Goal: Task Accomplishment & Management: Use online tool/utility

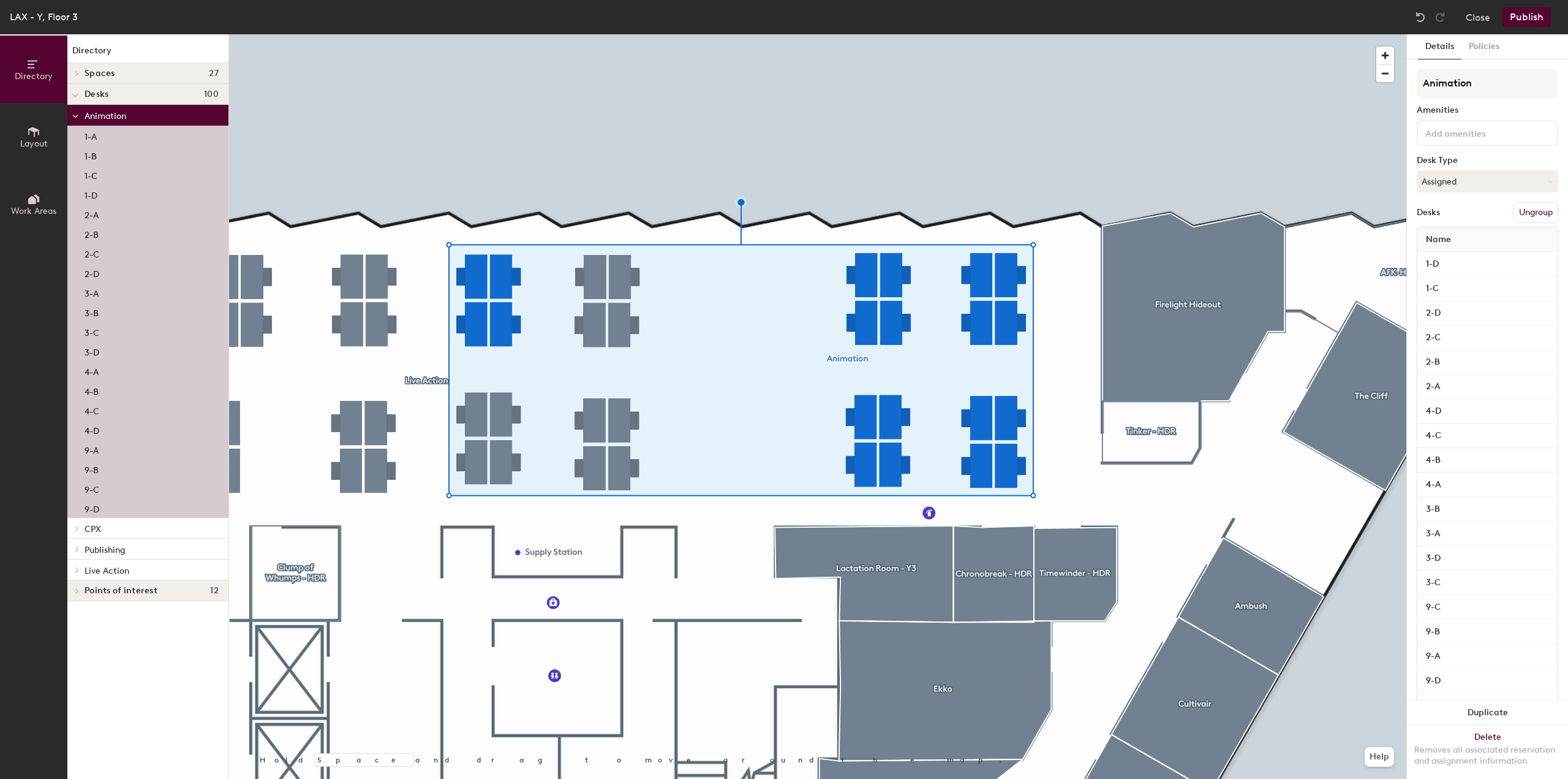
click at [1223, 34] on div at bounding box center [817, 34] width 1177 height 0
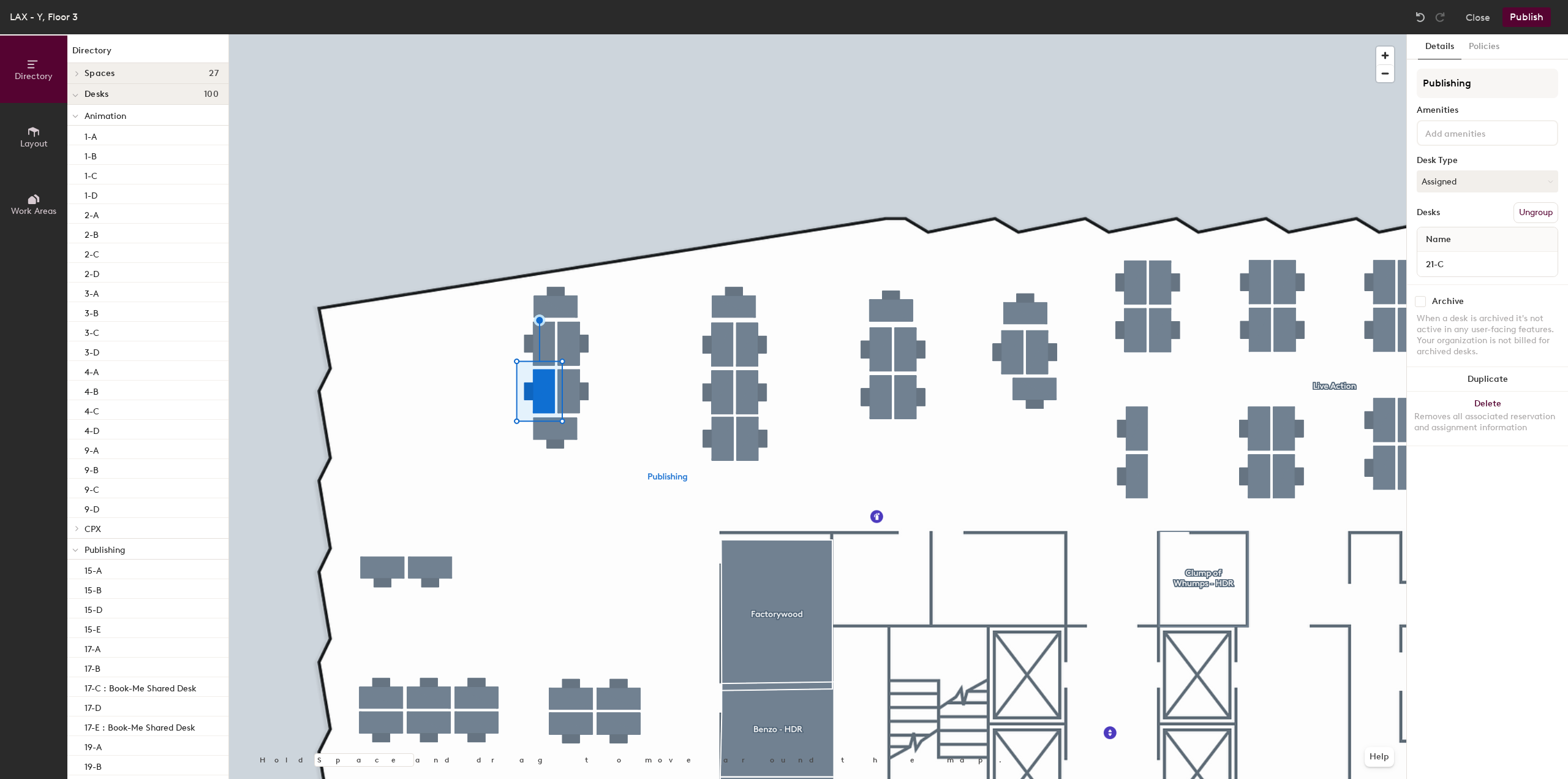
click at [626, 34] on div at bounding box center [817, 34] width 1177 height 0
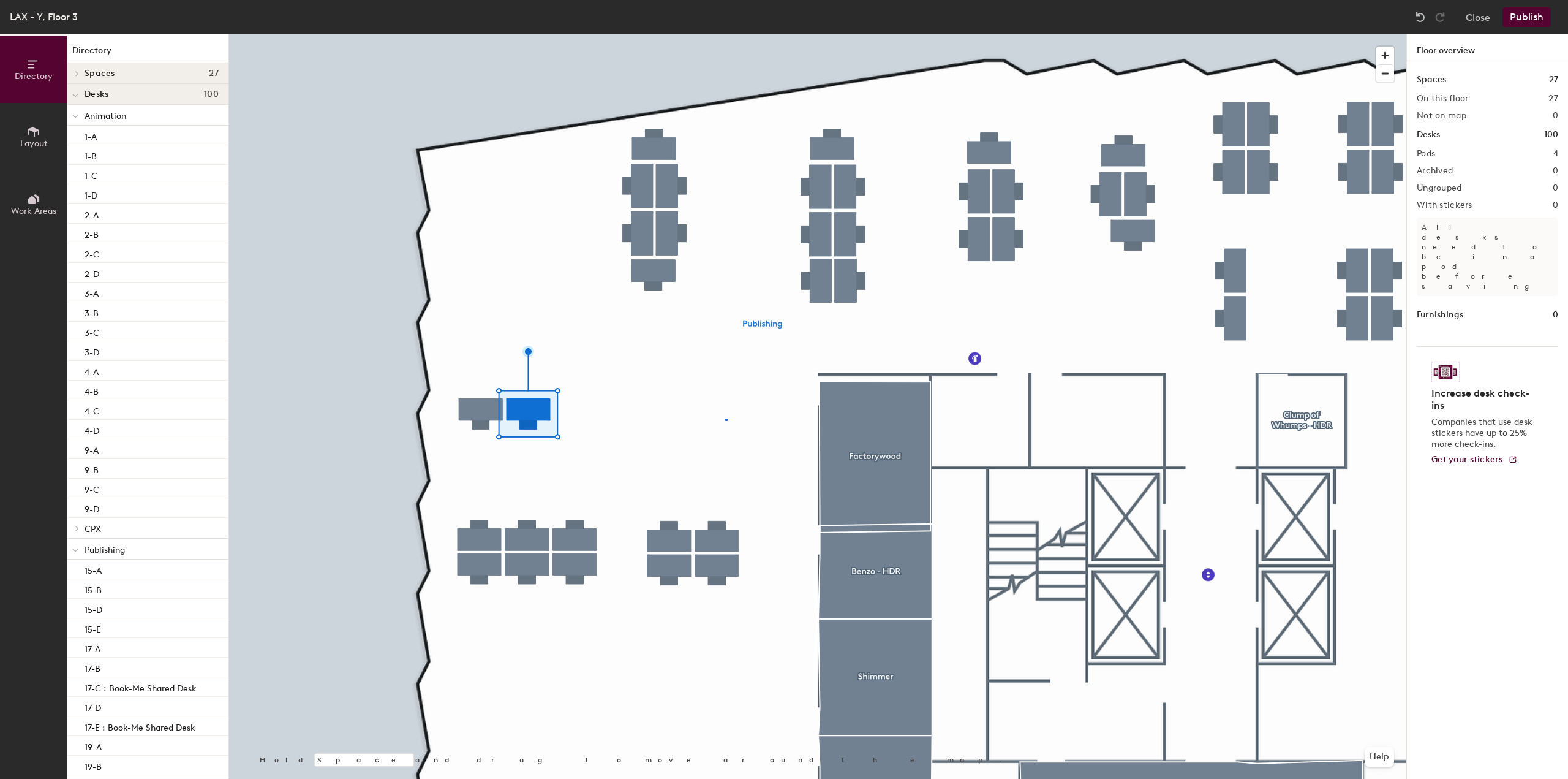
click at [726, 34] on div at bounding box center [817, 34] width 1177 height 0
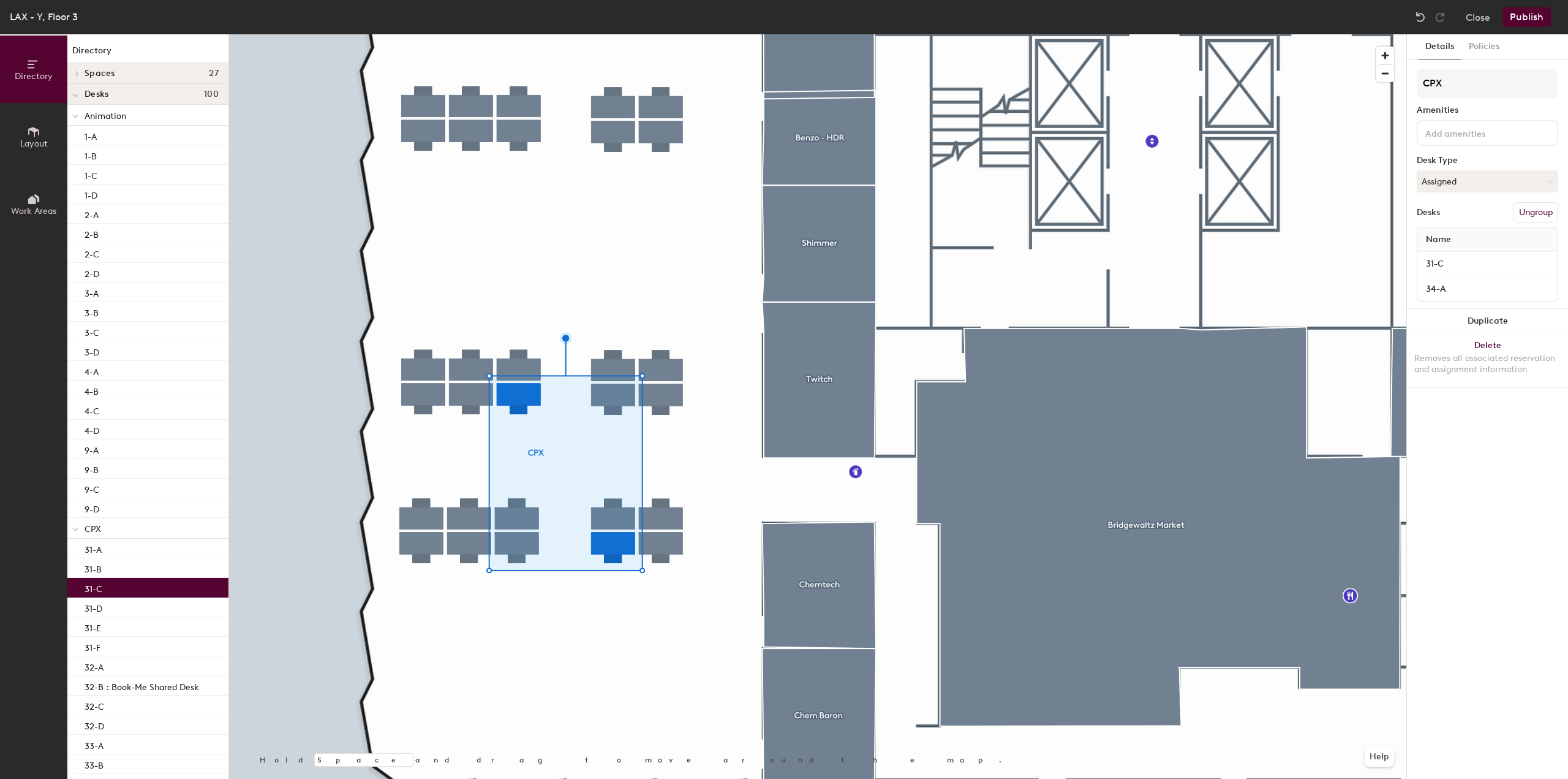
click at [689, 34] on div at bounding box center [817, 34] width 1177 height 0
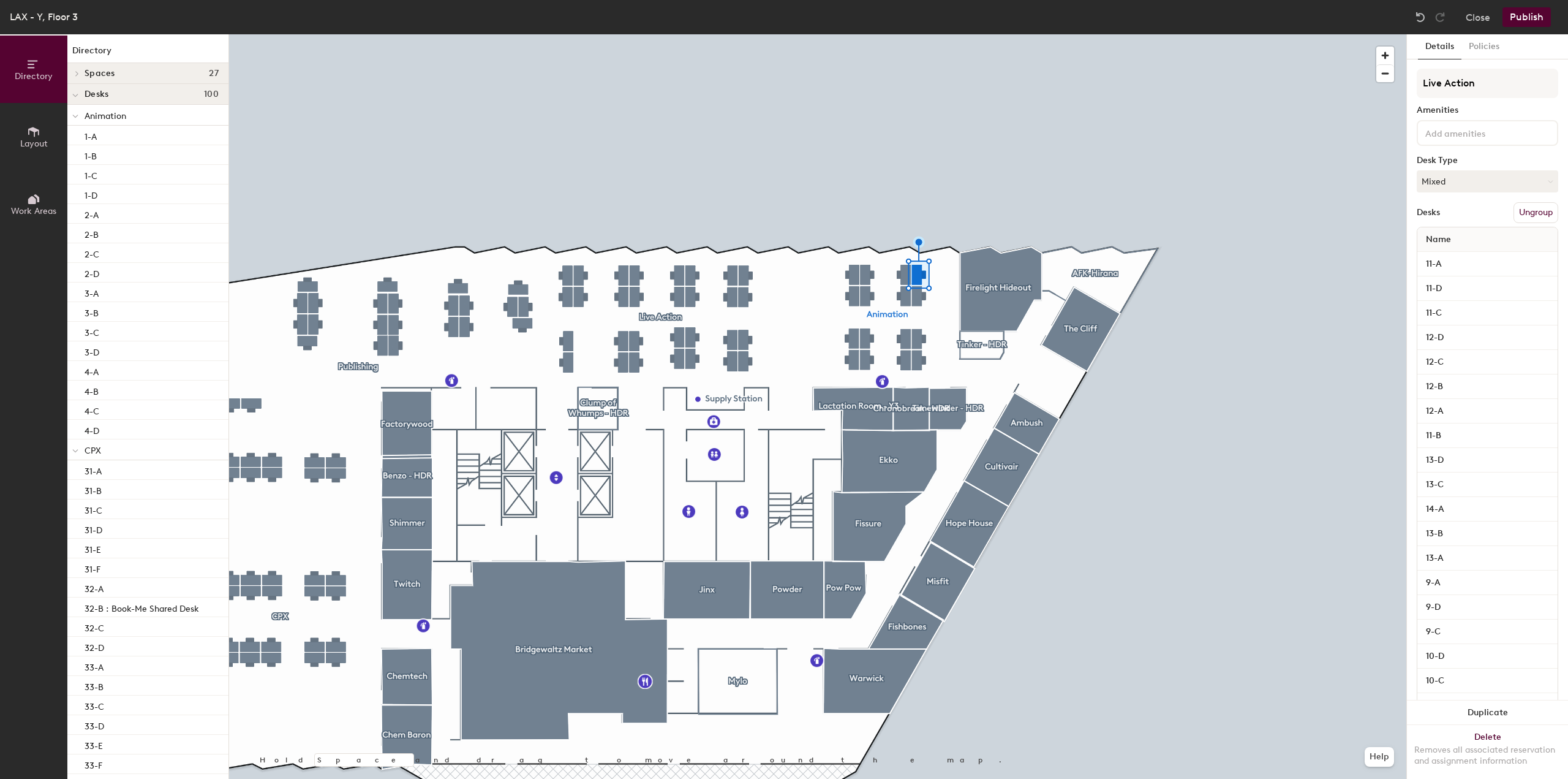
click at [649, 34] on div at bounding box center [817, 34] width 1177 height 0
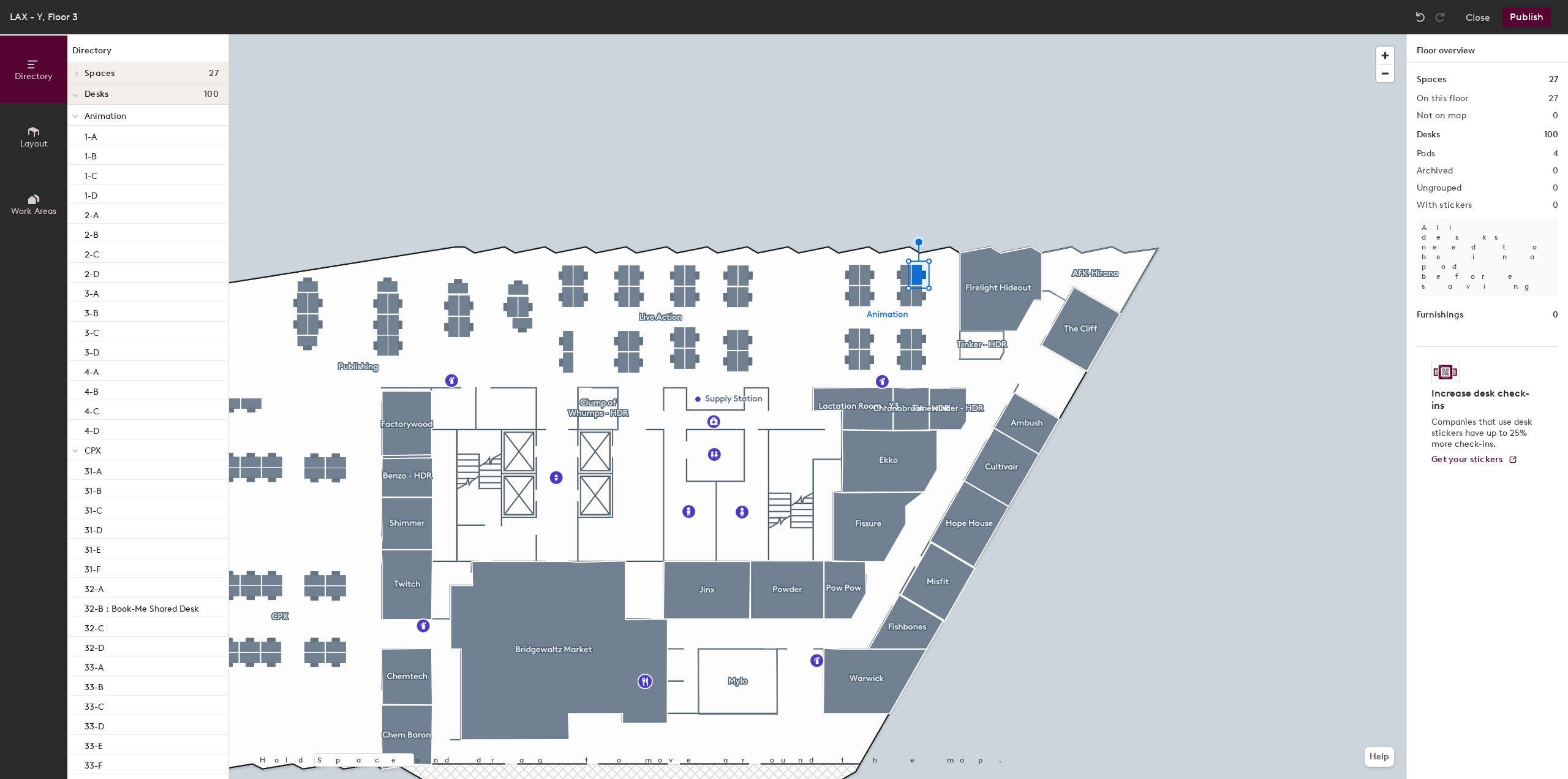
click at [710, 34] on div at bounding box center [817, 34] width 1177 height 0
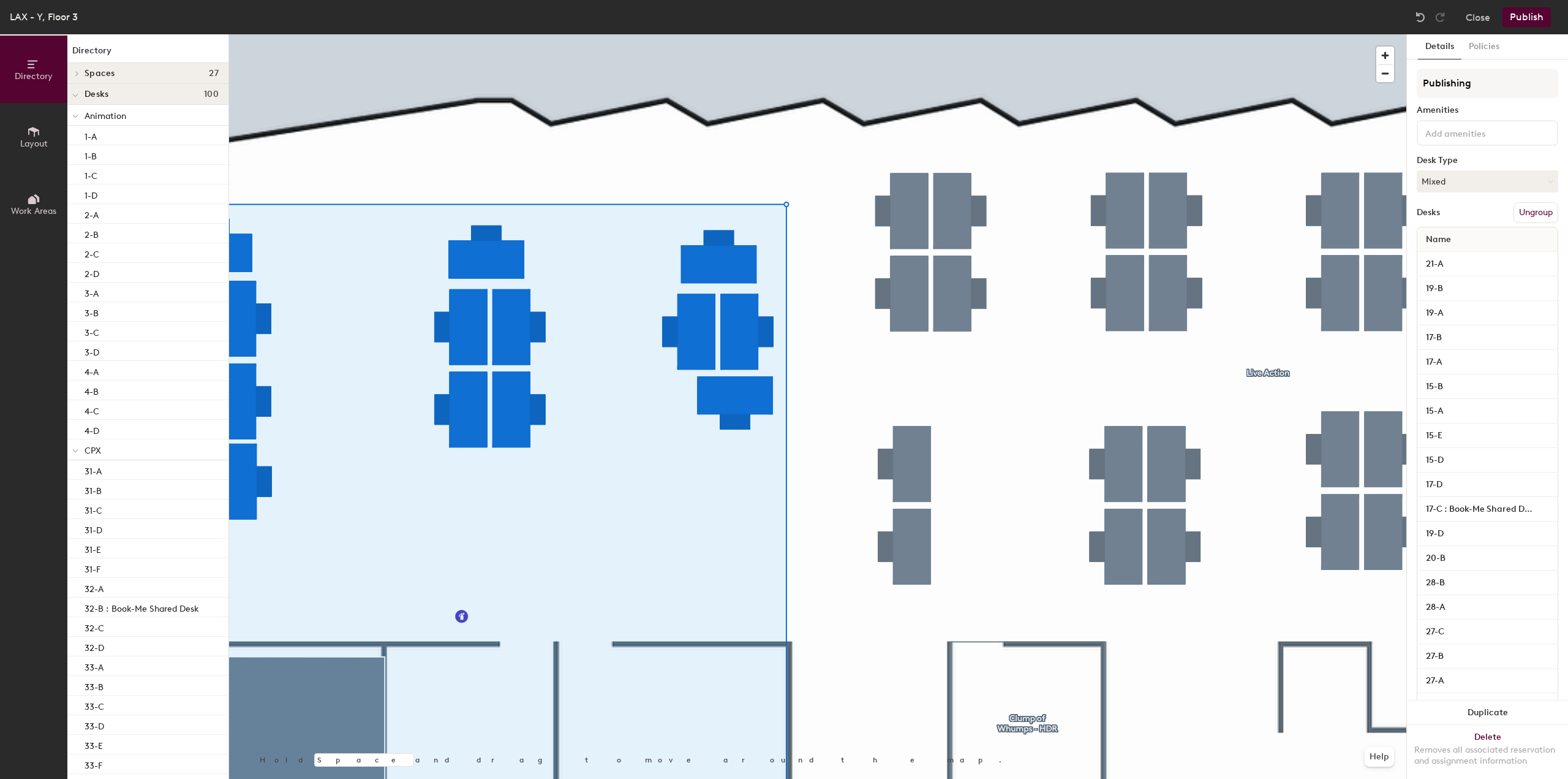
click at [810, 34] on div at bounding box center [817, 34] width 1177 height 0
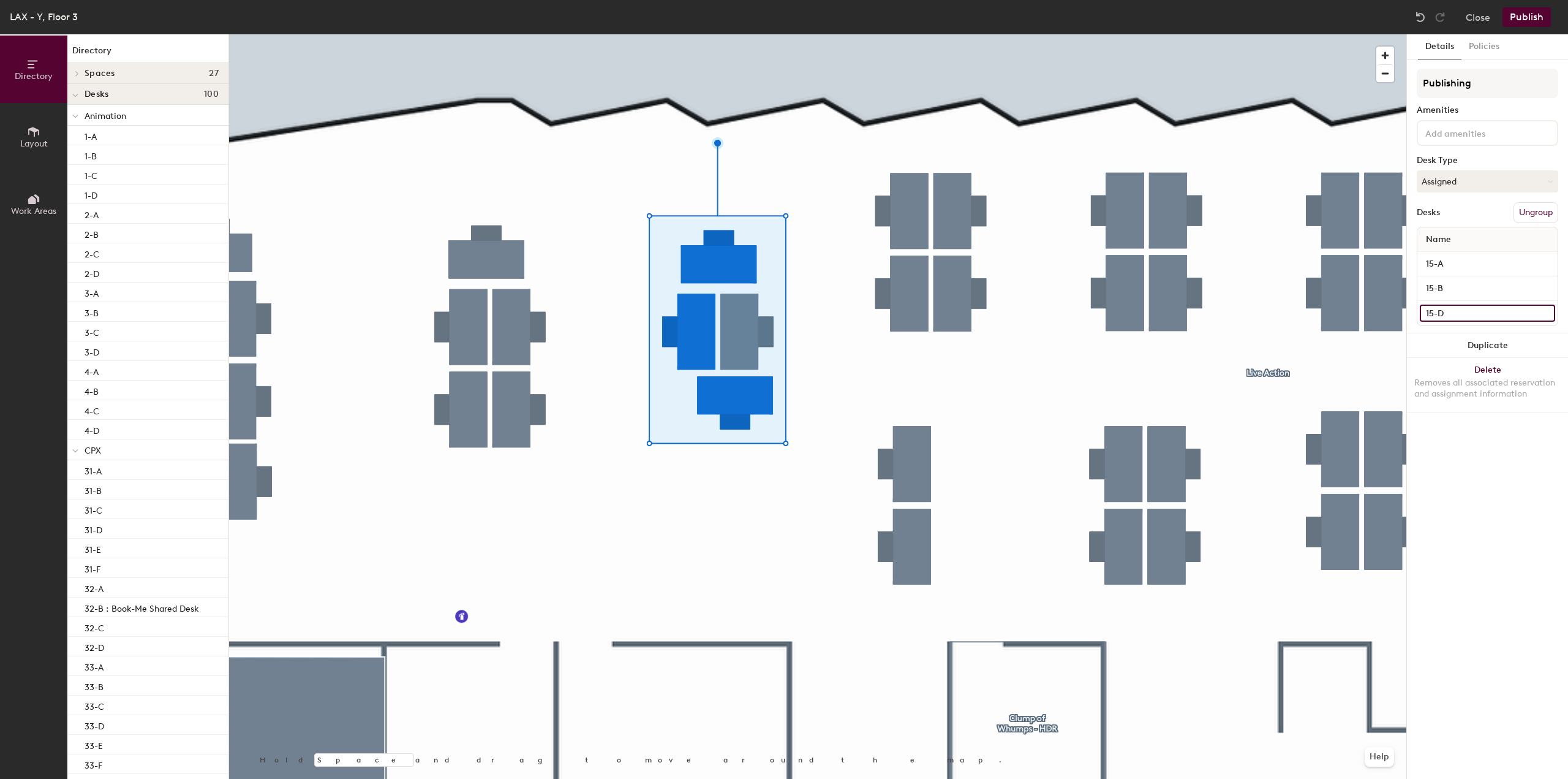
click at [1448, 314] on input "15-D" at bounding box center [1488, 313] width 136 height 17
type input "15-C"
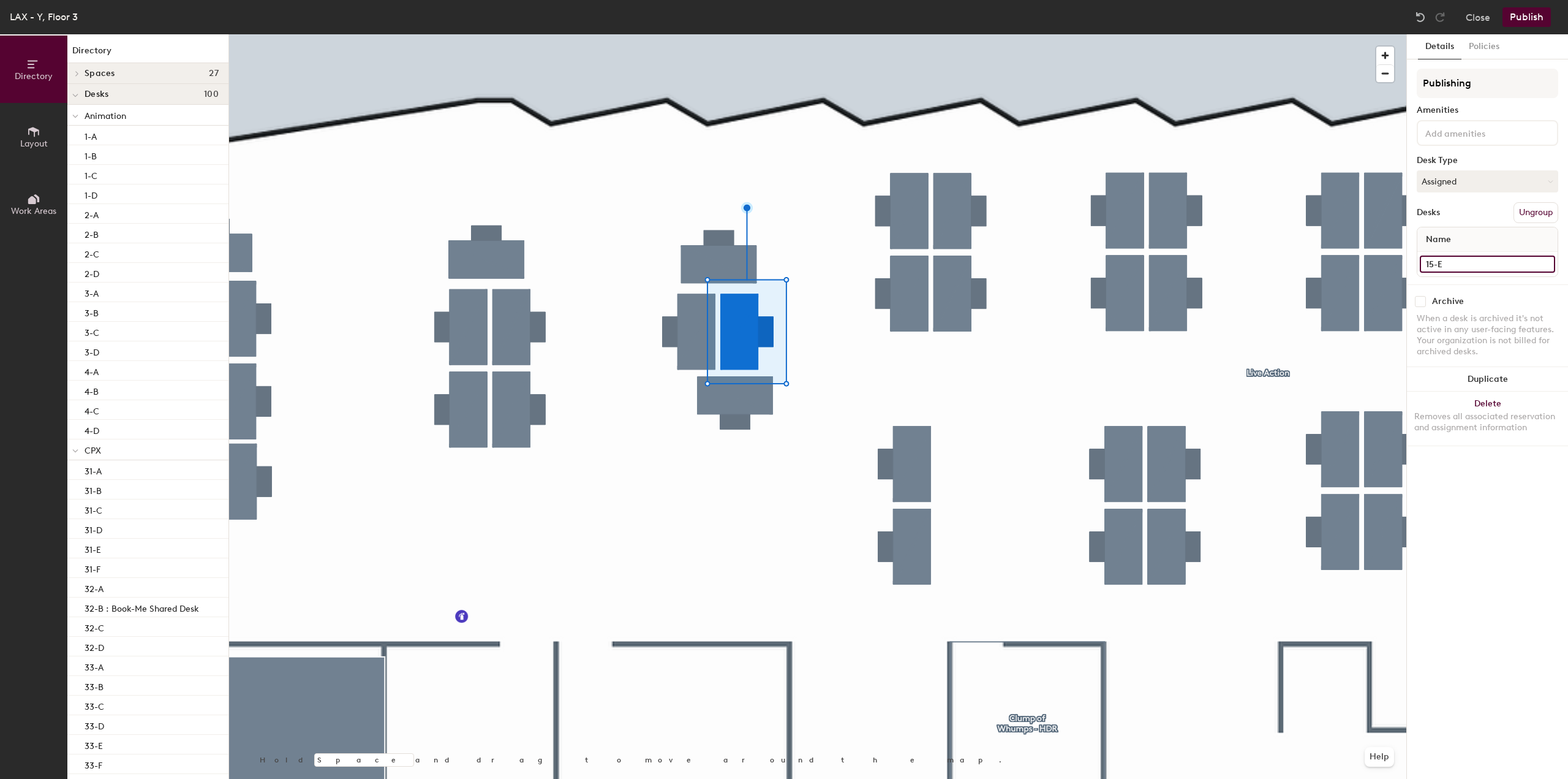
click at [1461, 258] on input "15-E" at bounding box center [1488, 264] width 136 height 17
type input "15-D"
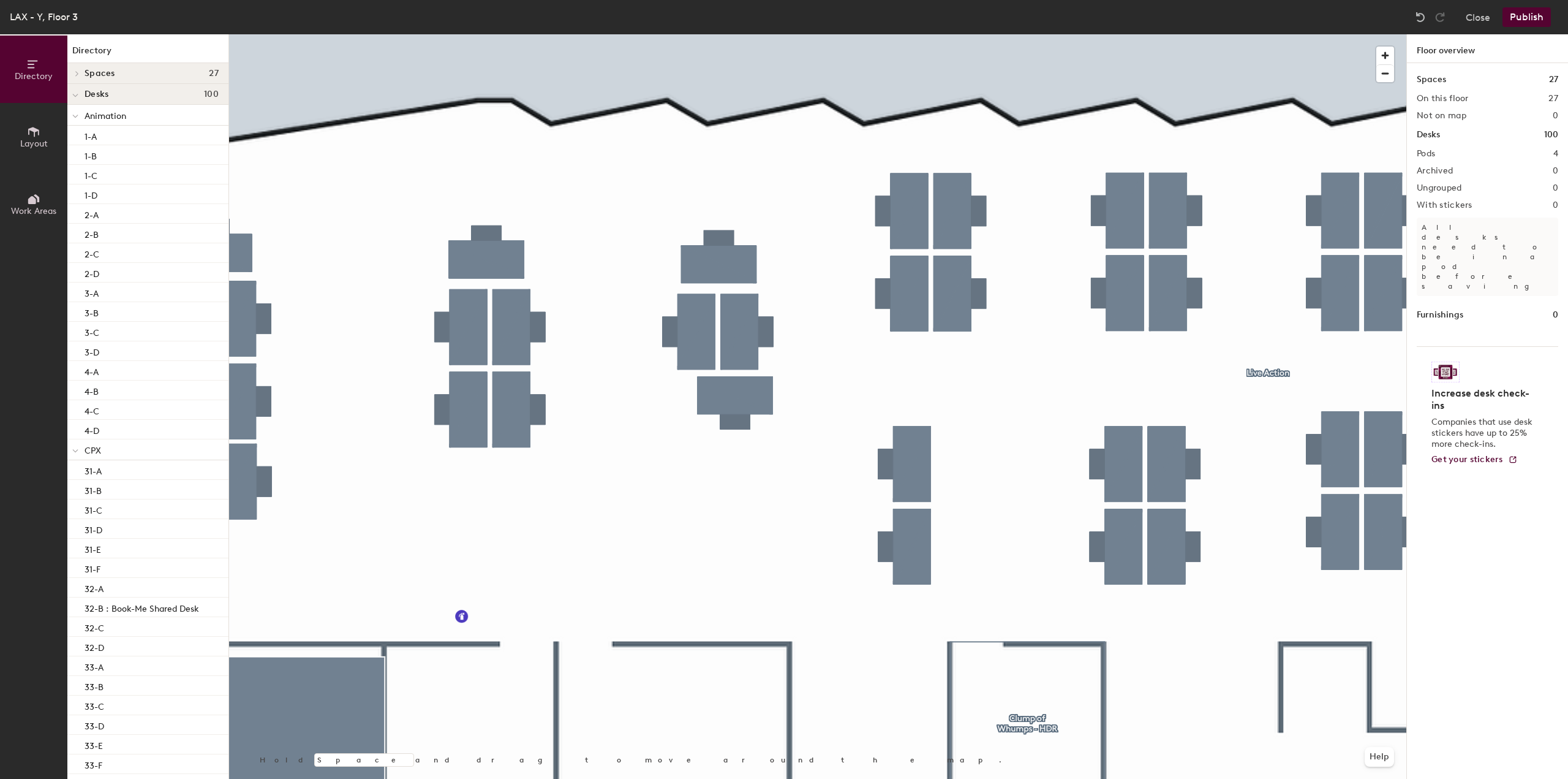
click at [775, 34] on div at bounding box center [817, 34] width 1177 height 0
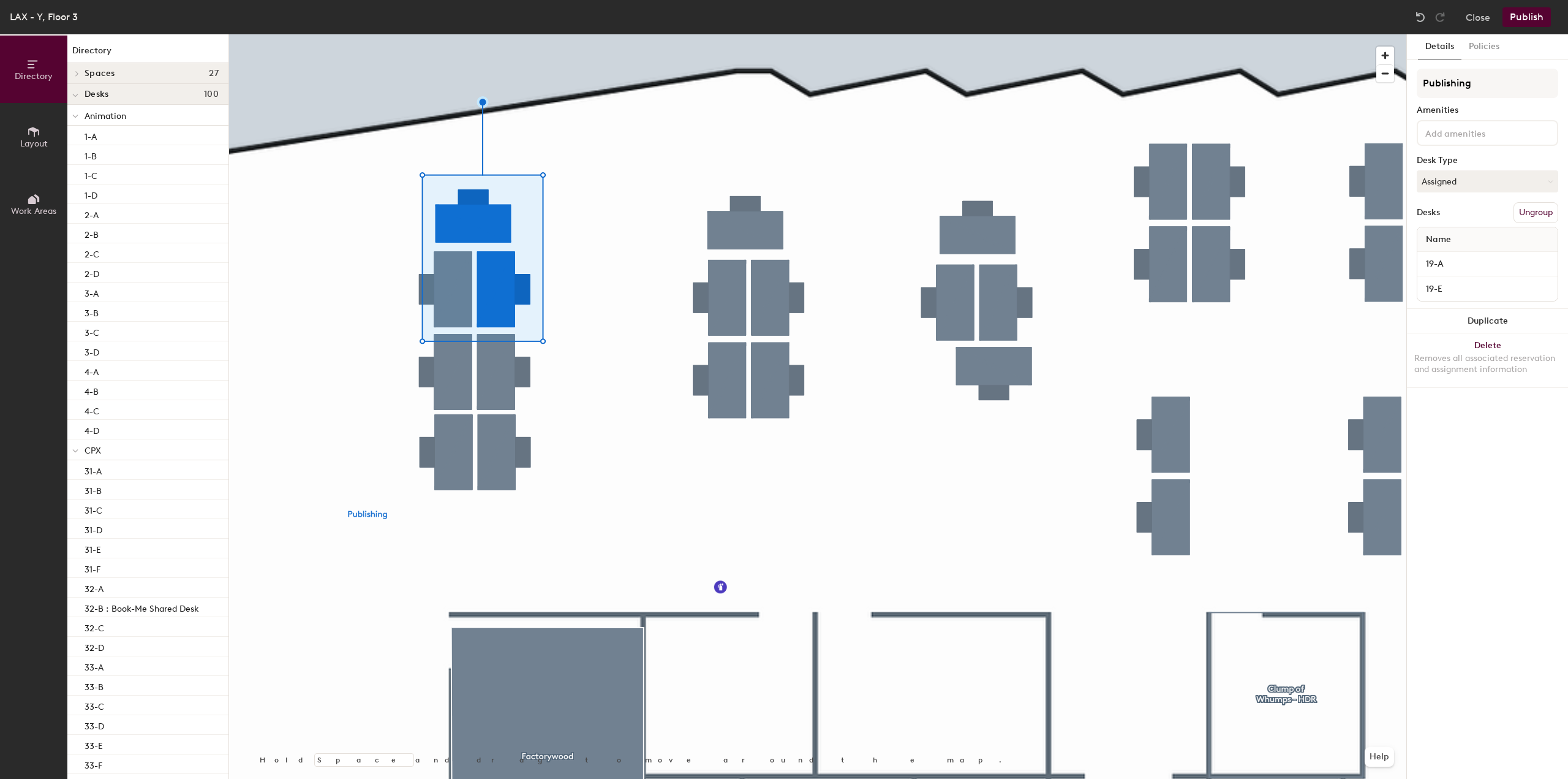
click at [580, 34] on div at bounding box center [817, 34] width 1177 height 0
